Goal: Find specific page/section: Find specific page/section

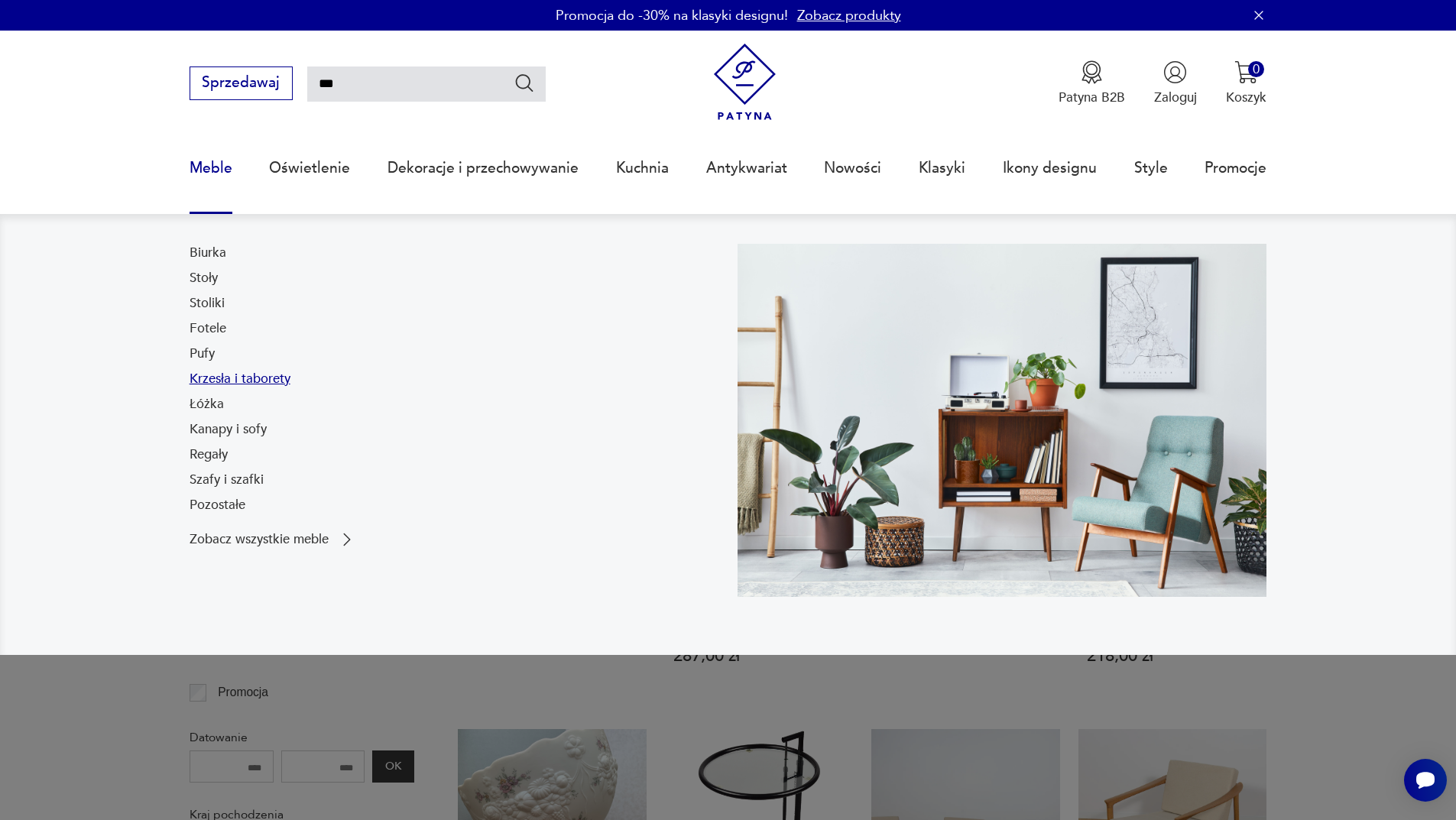
click at [211, 380] on link "Krzesła i taborety" at bounding box center [240, 379] width 101 height 18
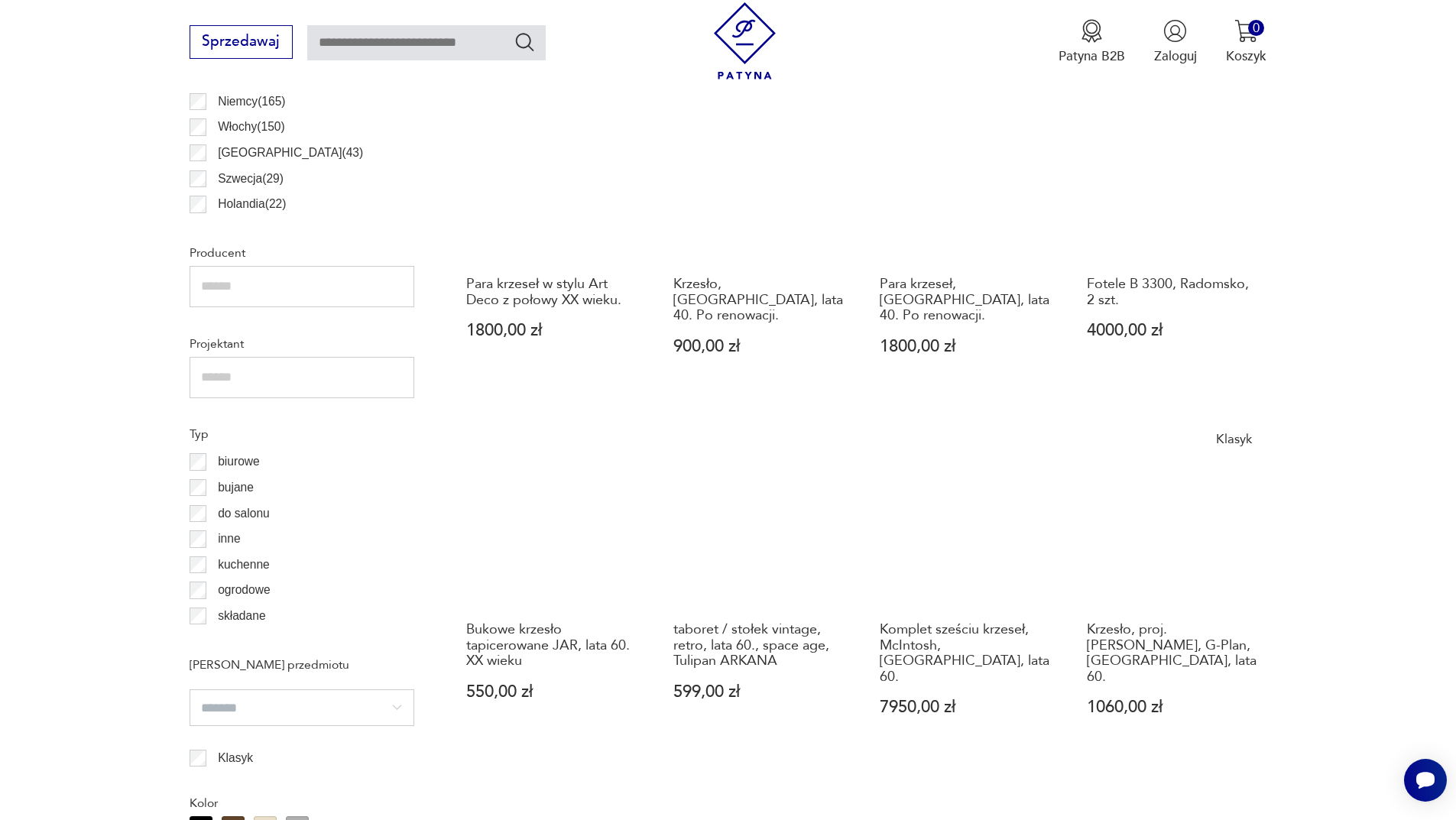
scroll to position [761, 0]
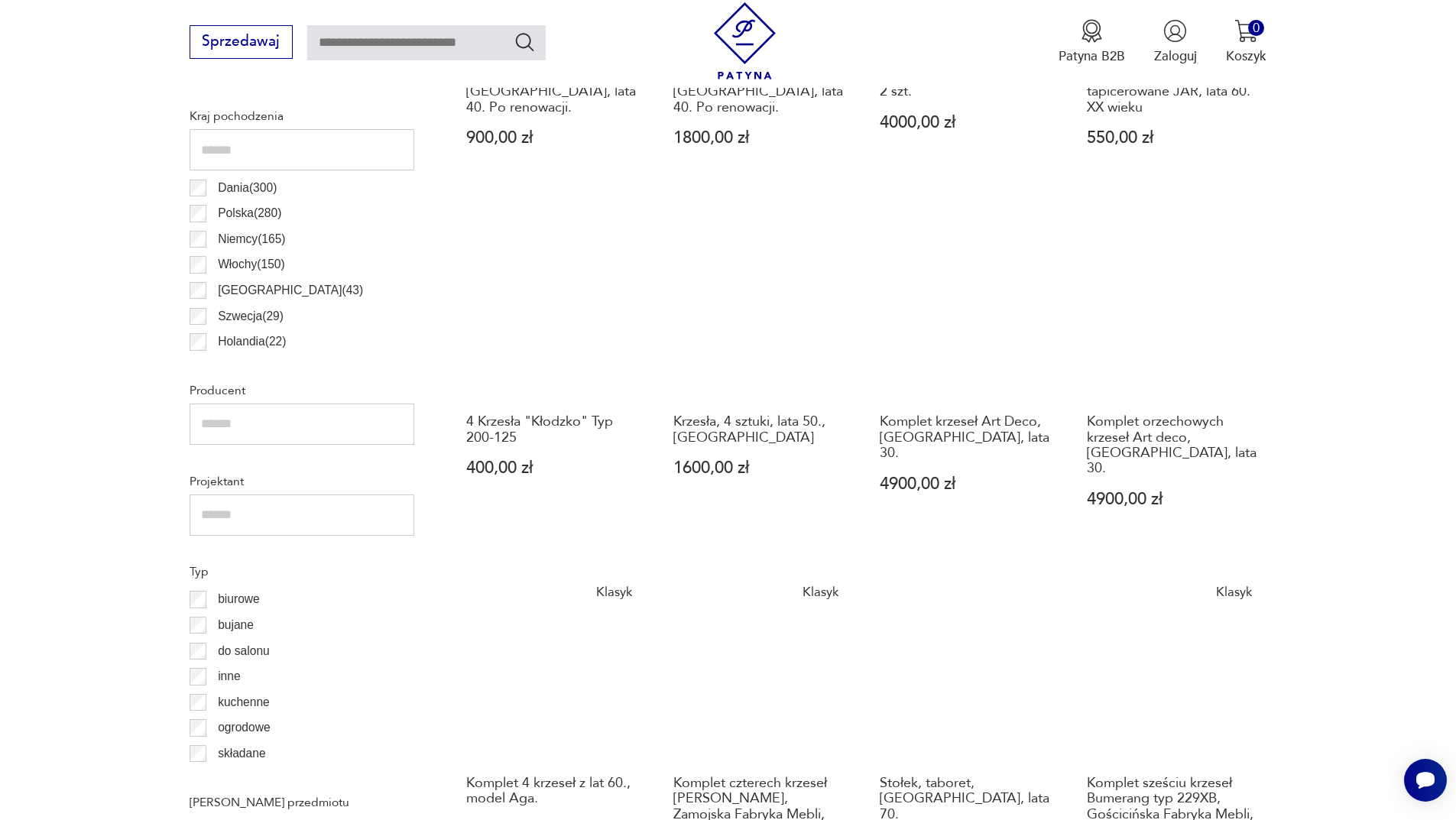
scroll to position [738, 0]
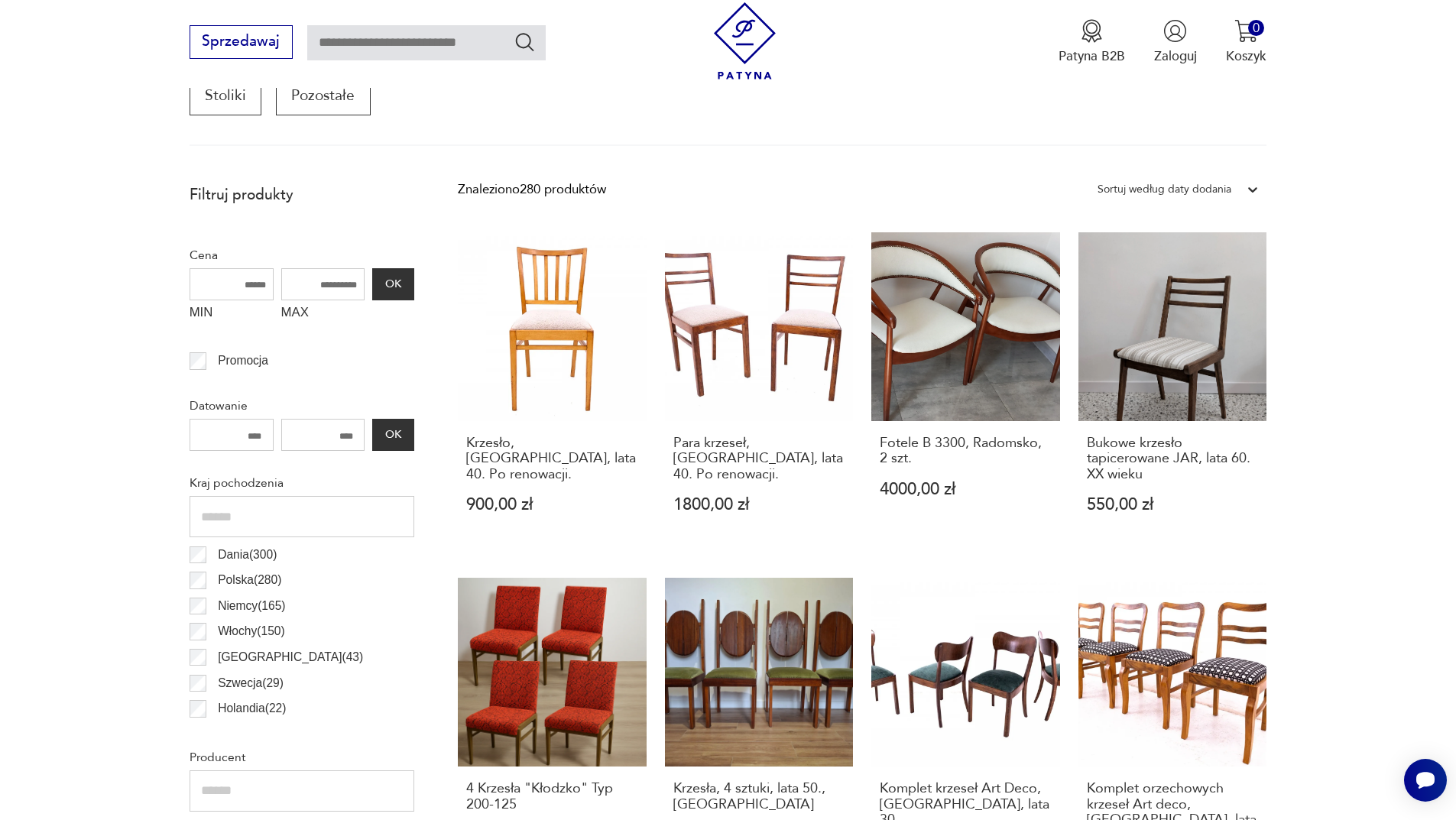
scroll to position [509, 0]
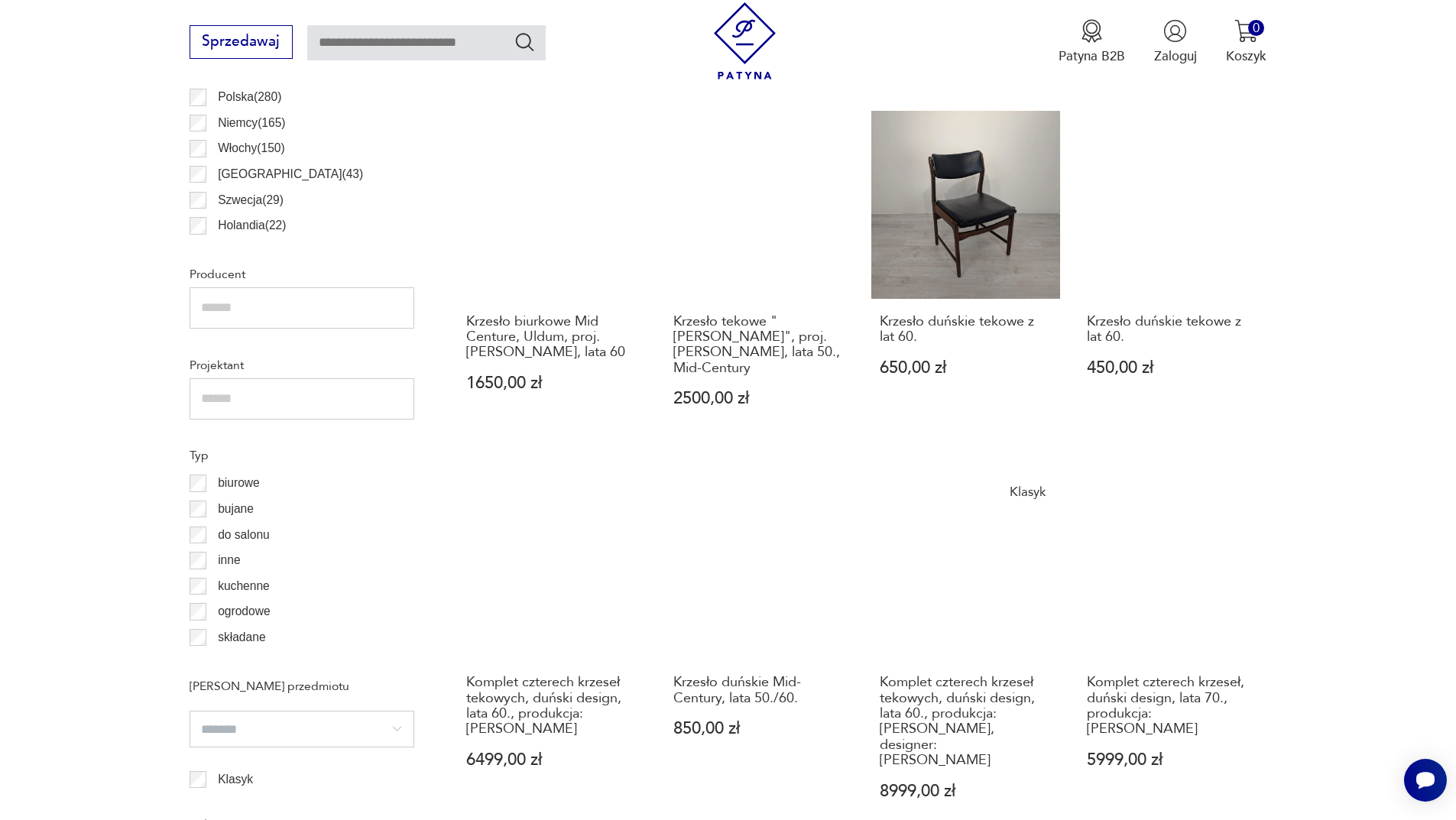
scroll to position [891, 0]
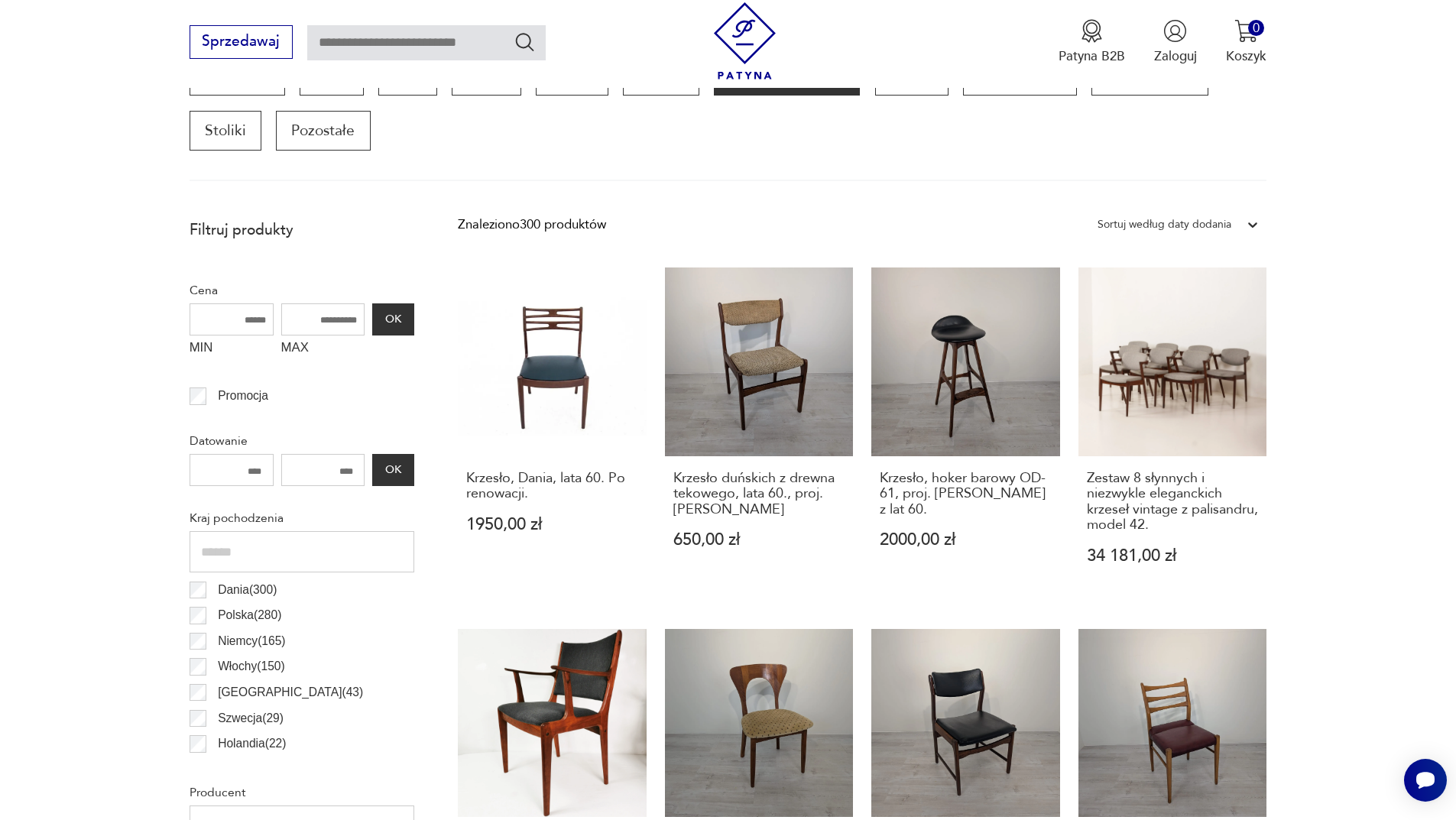
scroll to position [509, 0]
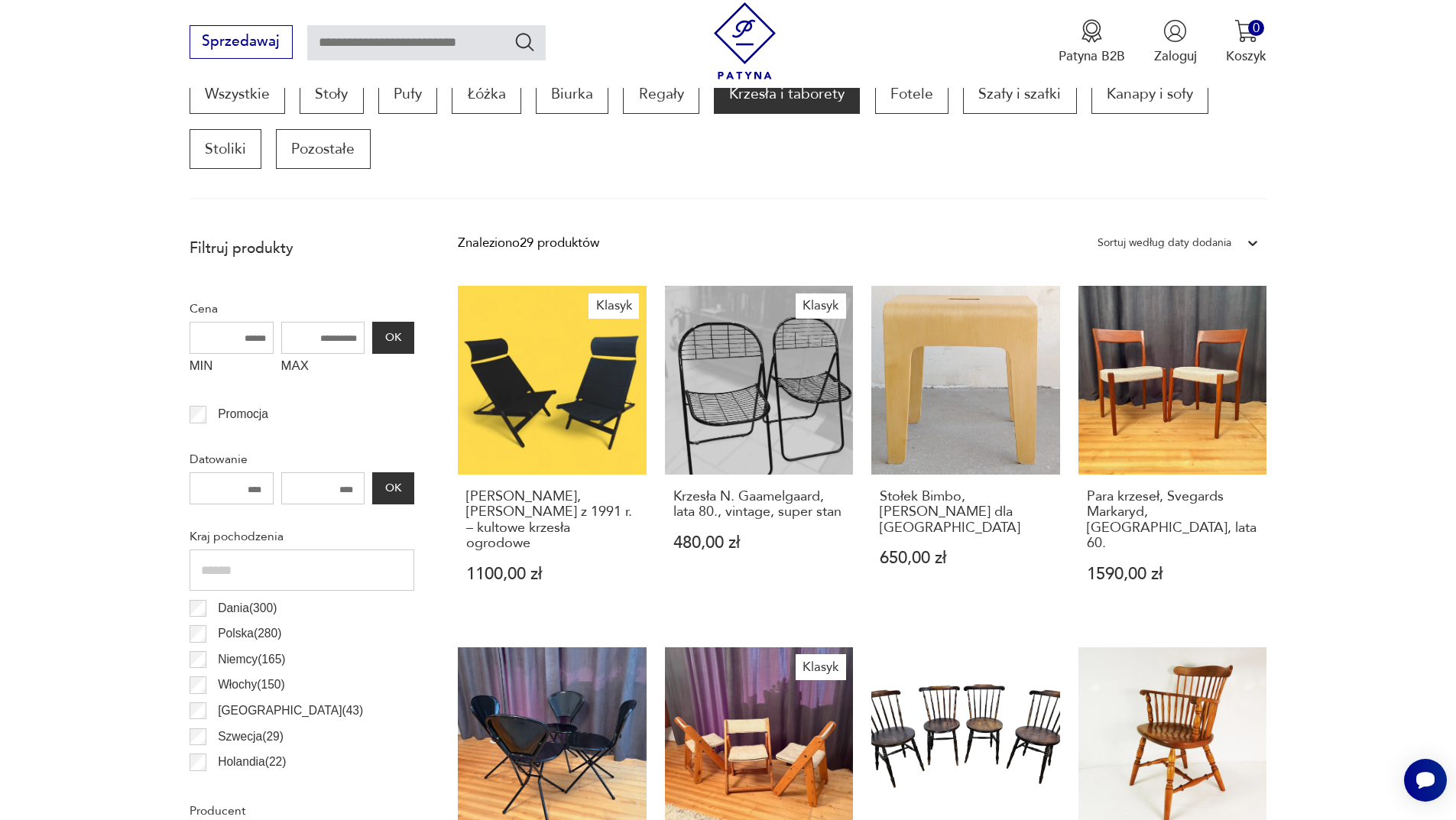
click at [410, 44] on input "text" at bounding box center [427, 42] width 238 height 35
paste input "*****"
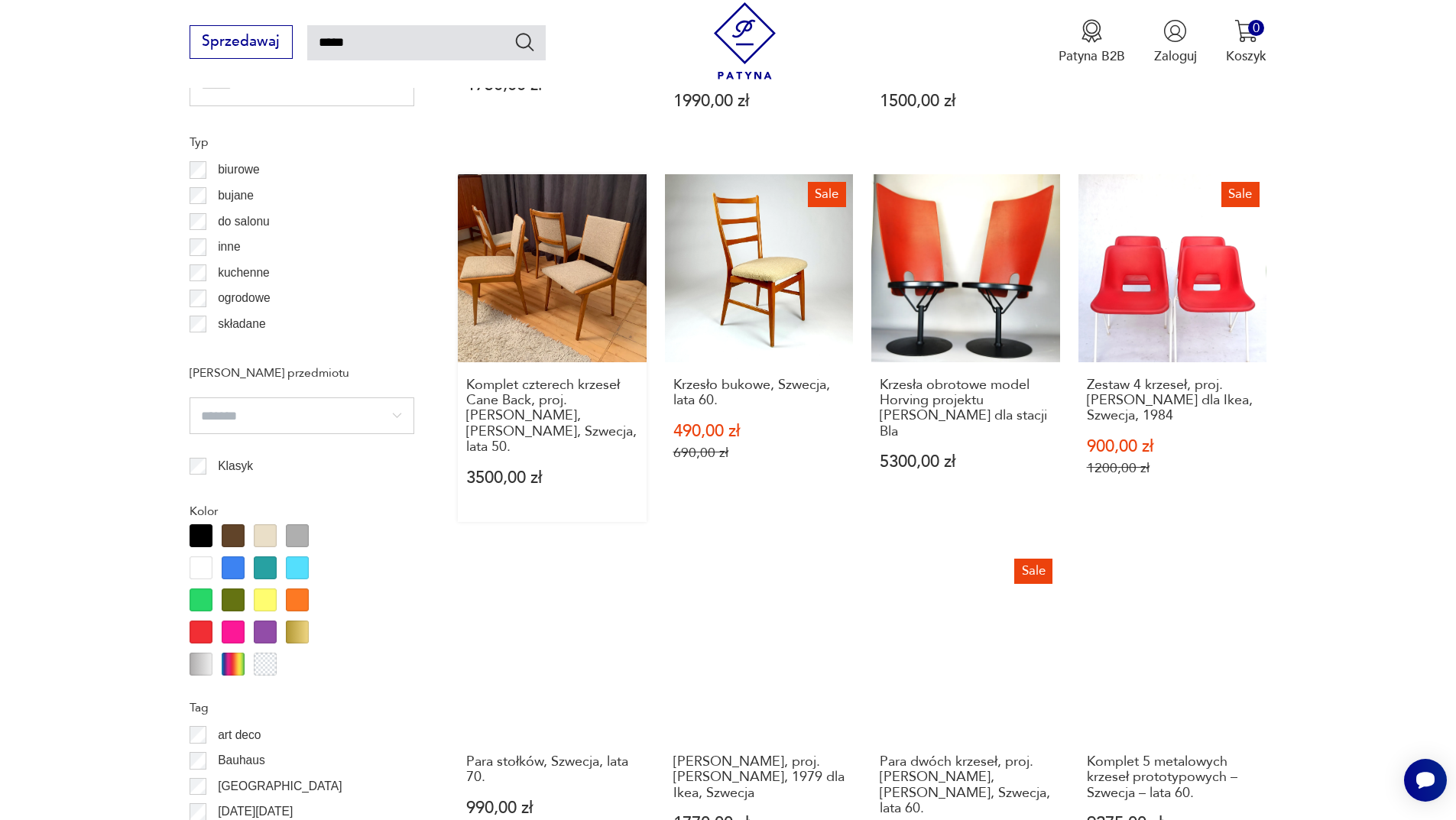
scroll to position [1502, 0]
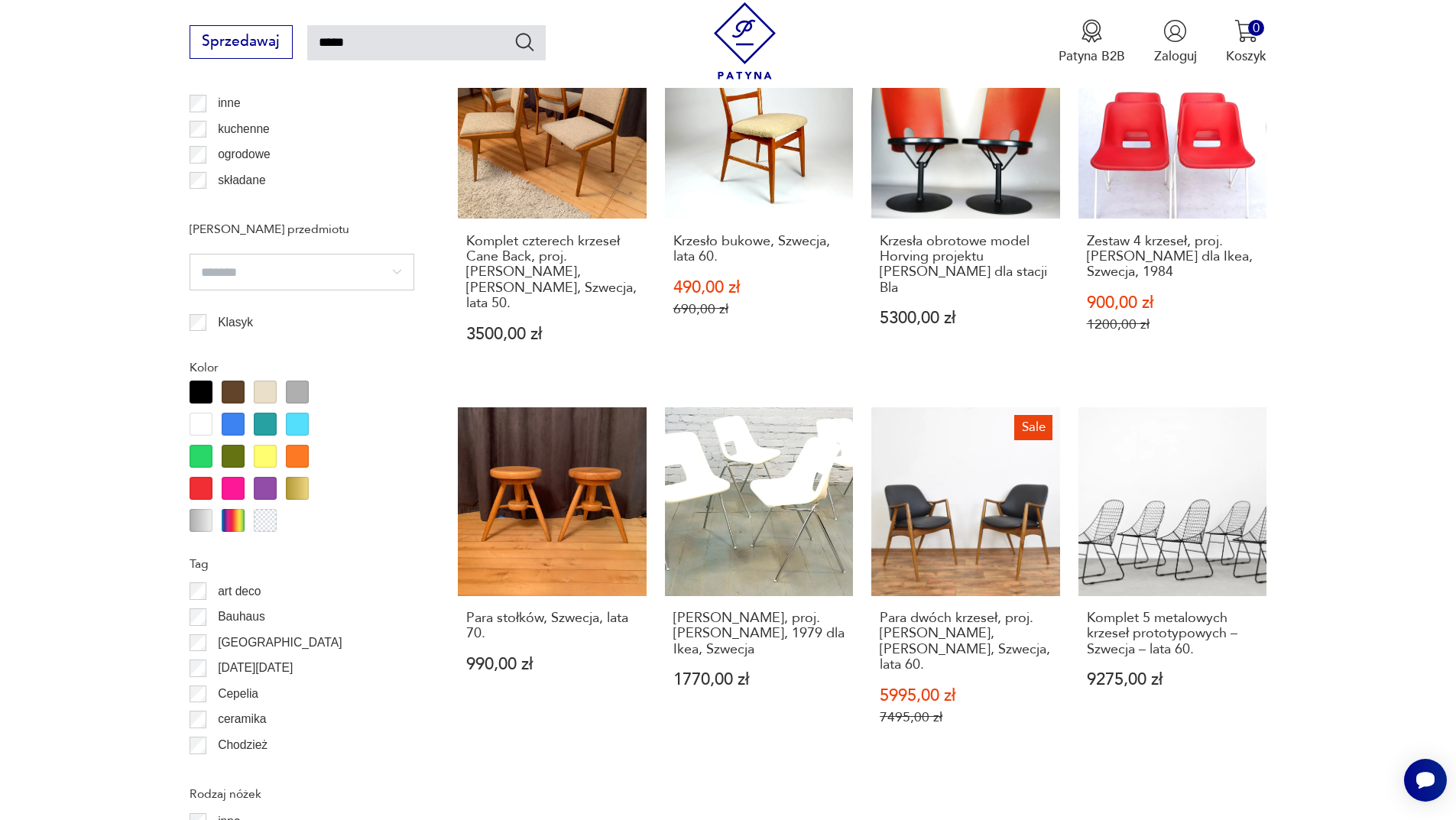
type input "*****"
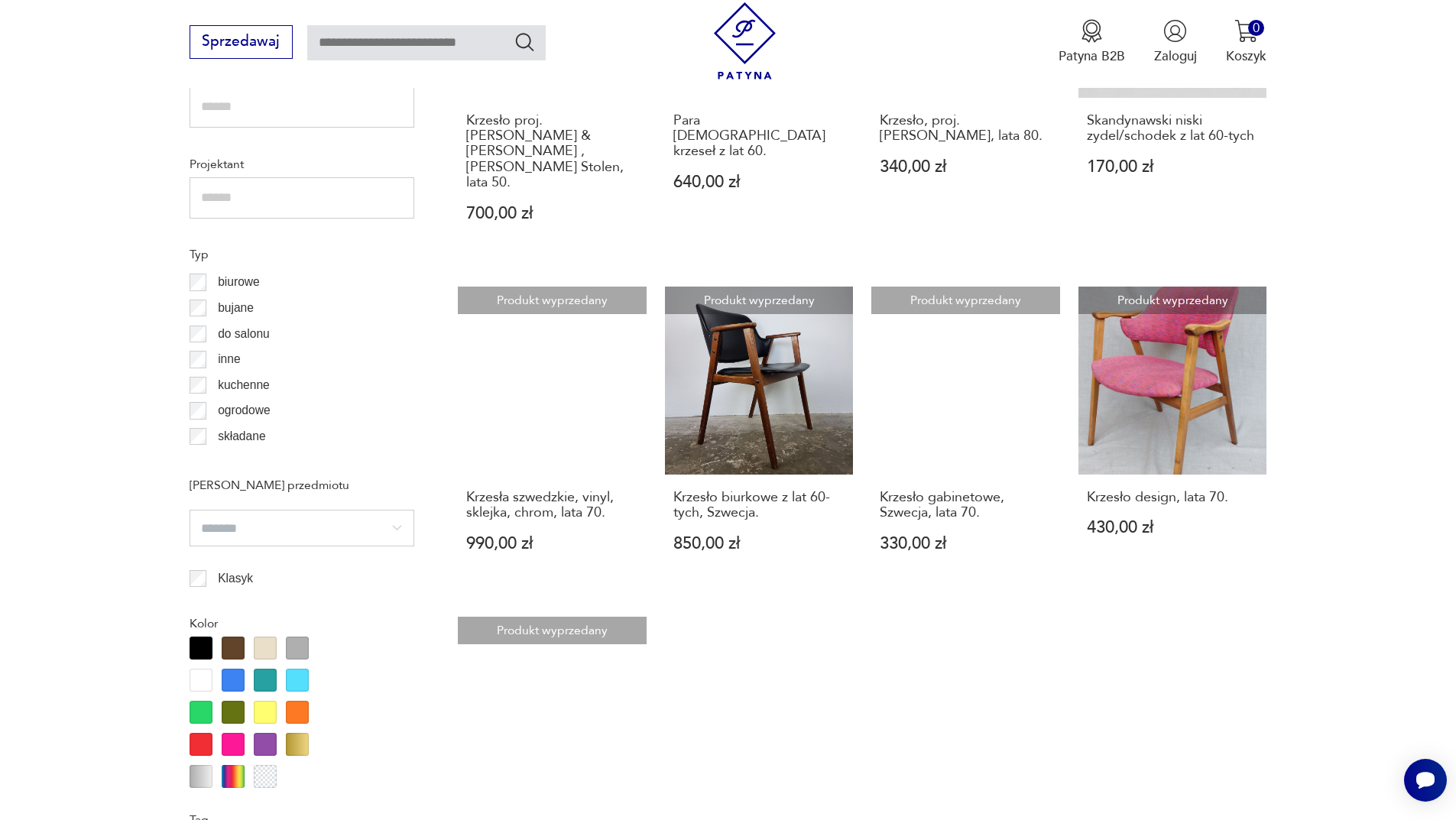
scroll to position [1273, 0]
